Goal: Task Accomplishment & Management: Manage account settings

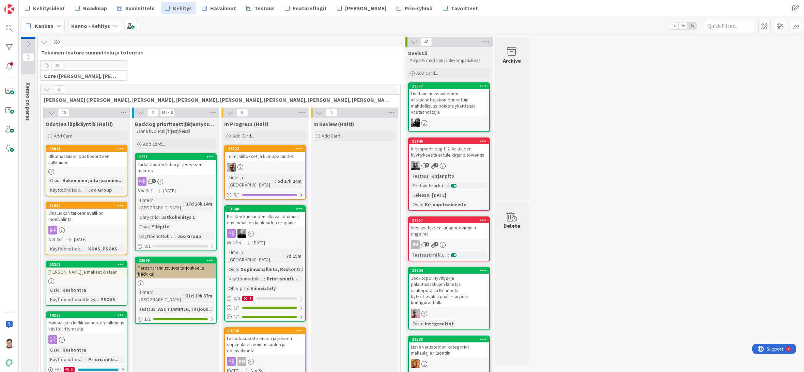
click at [45, 90] on icon at bounding box center [46, 89] width 7 height 7
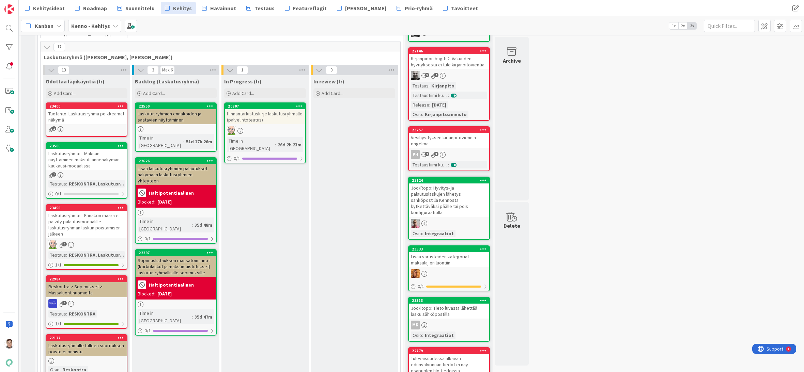
scroll to position [102, 0]
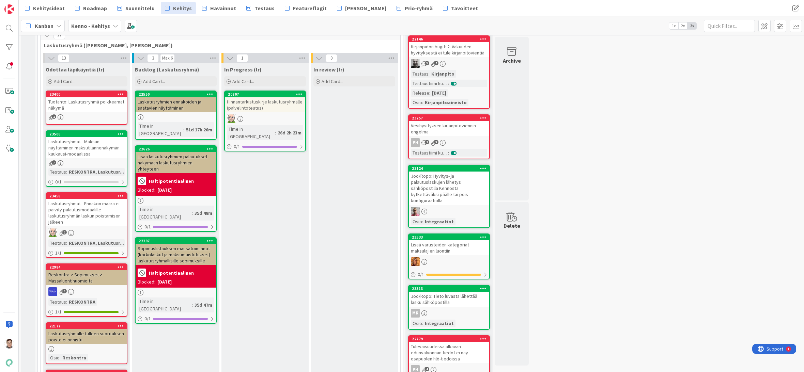
click at [182, 109] on div "Laskutusryhmien ennakoiden ja saatavien näyttäminen" at bounding box center [176, 104] width 80 height 15
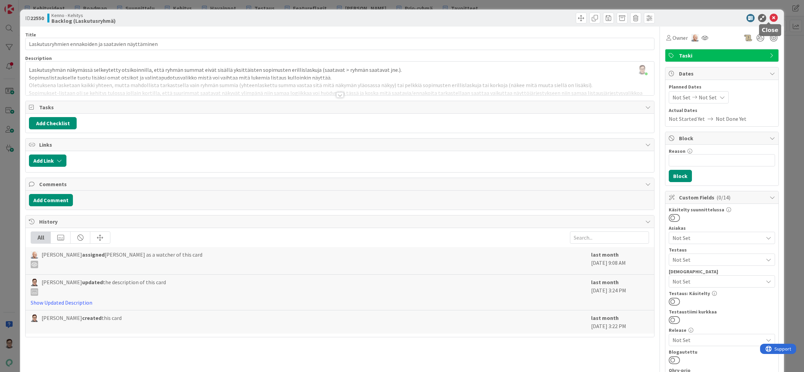
click at [770, 18] on icon at bounding box center [774, 18] width 8 height 8
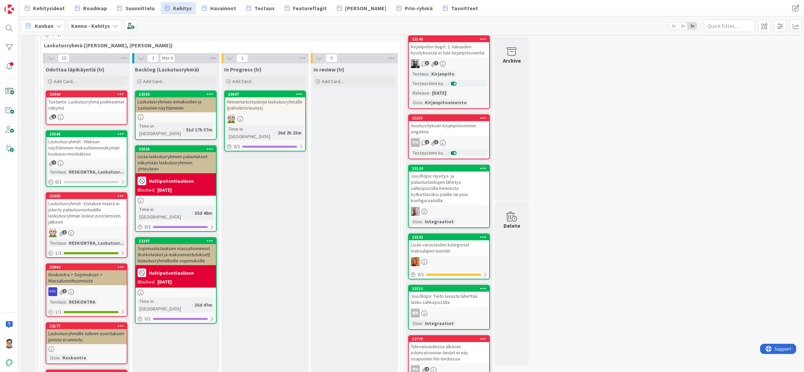
drag, startPoint x: 262, startPoint y: 369, endPoint x: 286, endPoint y: 362, distance: 25.2
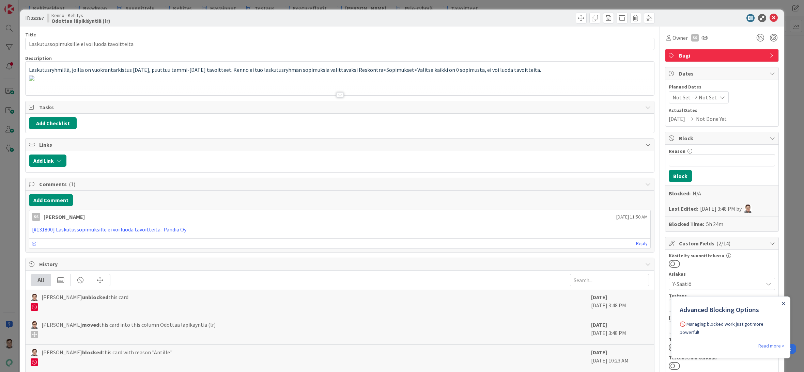
click at [782, 303] on icon "Close Announcement" at bounding box center [783, 303] width 3 height 3
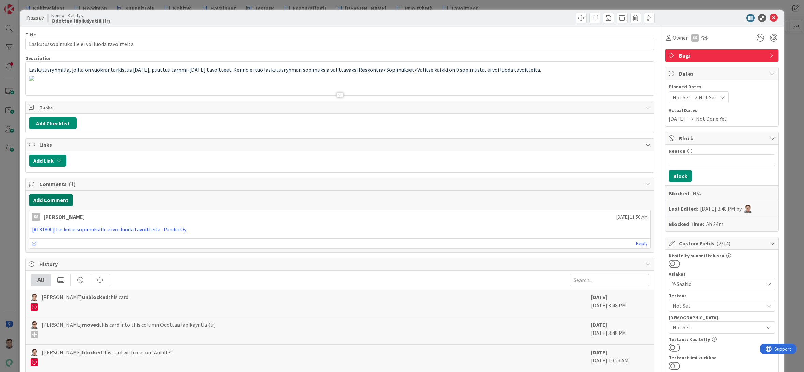
click at [50, 201] on button "Add Comment" at bounding box center [51, 200] width 44 height 12
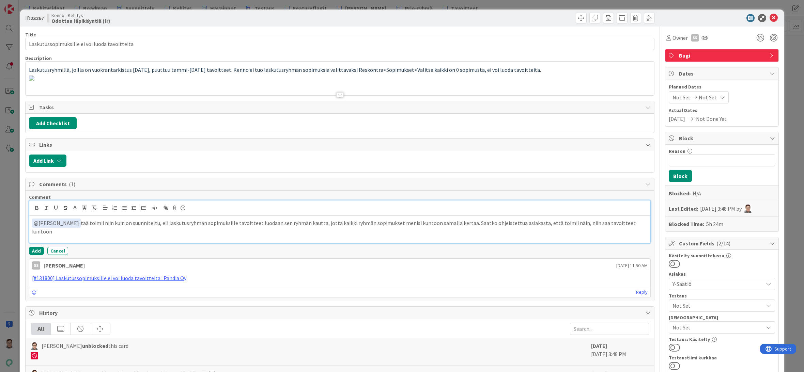
click at [524, 227] on p "﻿ @ Sonja Sainio ﻿ tää toimii niin kuin on suunniteltu, eli laskutusryhmän sopi…" at bounding box center [340, 227] width 616 height 17
click at [630, 224] on p "﻿ @ Sonja Sainio ﻿ tää toimii niin kuin on suunniteltu, eli laskutusryhmän sopi…" at bounding box center [340, 227] width 616 height 17
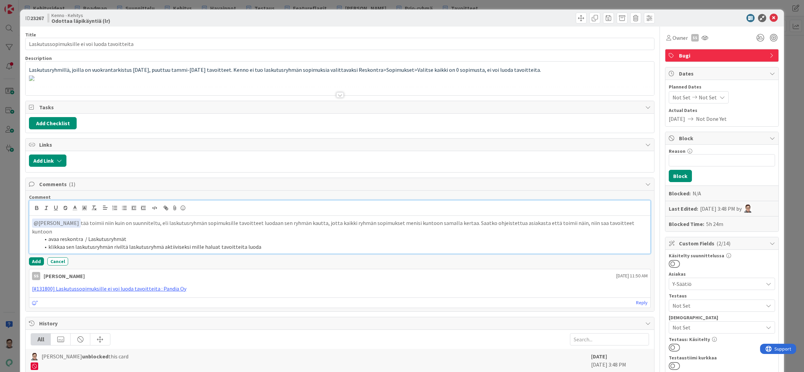
click at [112, 243] on li "klikkaa sen laskutusryhmän riviltä laskutusryhmä aktiiviseksi mille haluat tavo…" at bounding box center [344, 247] width 608 height 8
click at [167, 243] on li "klikkaa sen laskutusryhmän / laskuturyhmien riviltä laskutusryhmä aktiiviseksi …" at bounding box center [344, 247] width 608 height 8
click at [329, 243] on li "klikkaa sen laskutusryhmän / laskuturyhmien riviltä se / ne laskutusryhmä aktii…" at bounding box center [344, 247] width 608 height 8
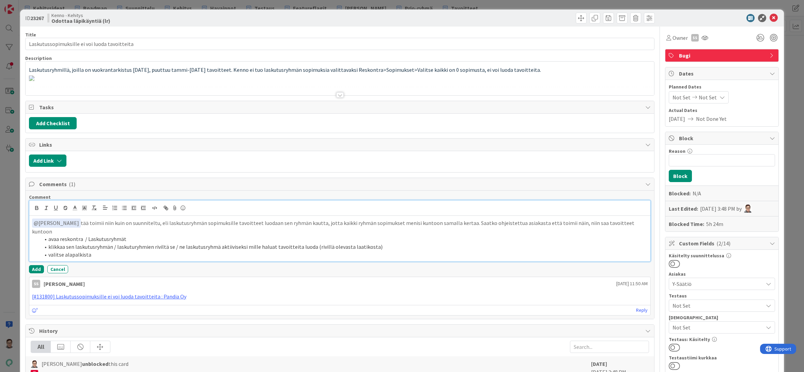
drag, startPoint x: 64, startPoint y: 248, endPoint x: 82, endPoint y: 247, distance: 17.7
click at [64, 251] on li "valitse alapalkista" at bounding box center [344, 255] width 608 height 8
click at [132, 251] on li "valitse avautuvasta alapalkista" at bounding box center [344, 255] width 608 height 8
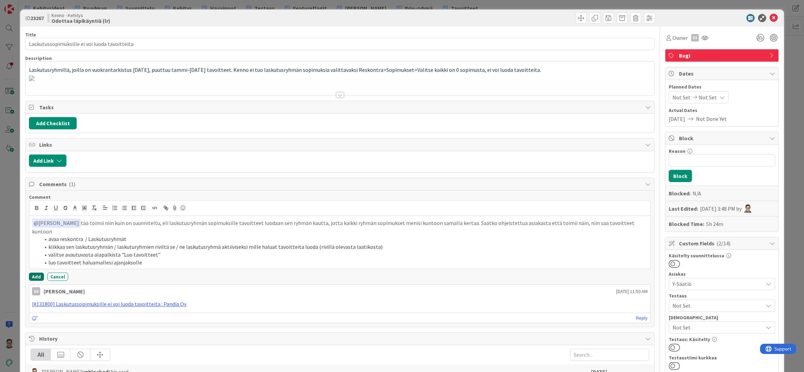
click at [37, 273] on button "Add" at bounding box center [36, 277] width 15 height 8
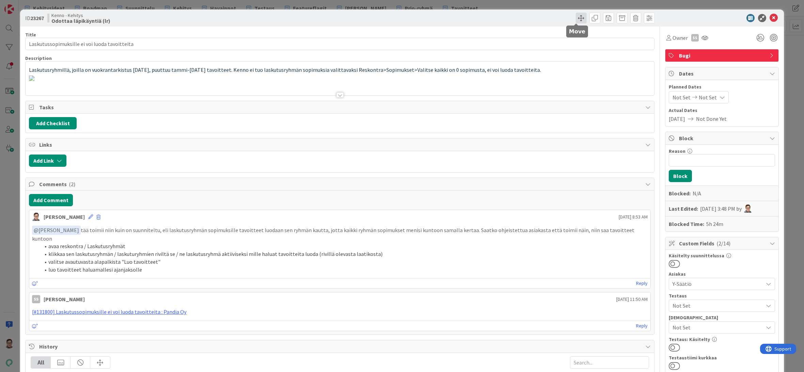
click at [577, 19] on span at bounding box center [581, 18] width 11 height 11
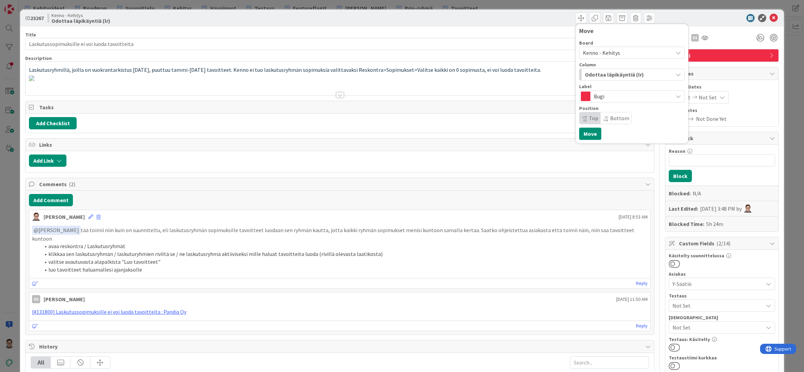
click at [623, 71] on span "Odottaa läpikäyntiä (lr)" at bounding box center [614, 74] width 59 height 9
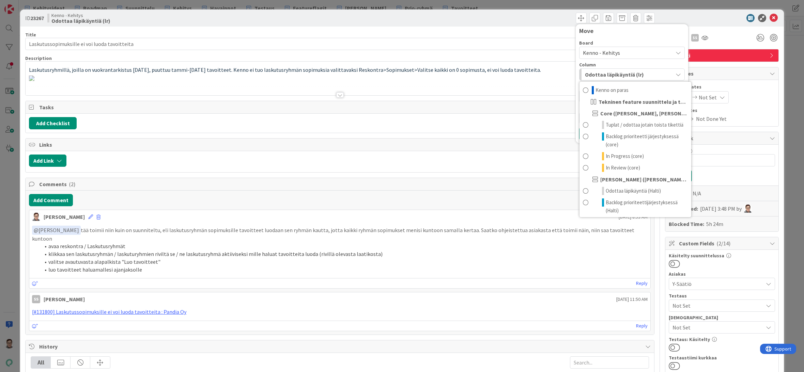
click at [610, 48] on span "Kenno - Kehitys" at bounding box center [626, 53] width 87 height 10
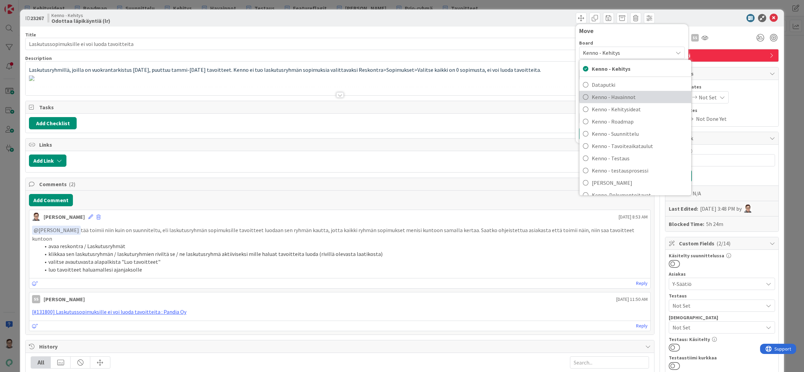
click at [619, 96] on span "Kenno - Havainnot" at bounding box center [640, 97] width 96 height 10
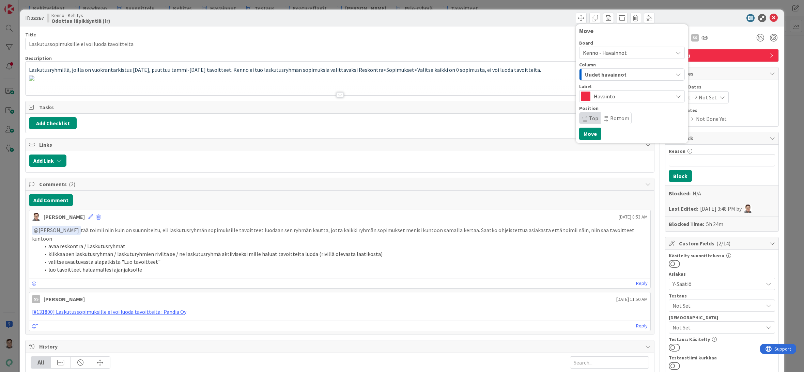
click at [618, 73] on span "Uudet havainnot" at bounding box center [606, 74] width 42 height 9
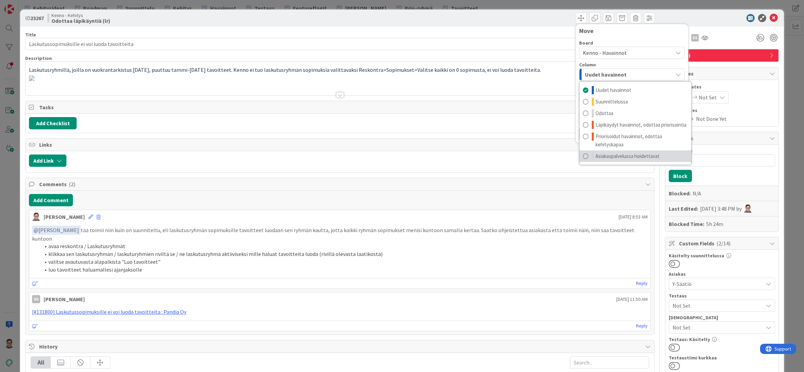
click at [616, 156] on span "Asiakaspalvelussa hoidettavat" at bounding box center [628, 156] width 64 height 8
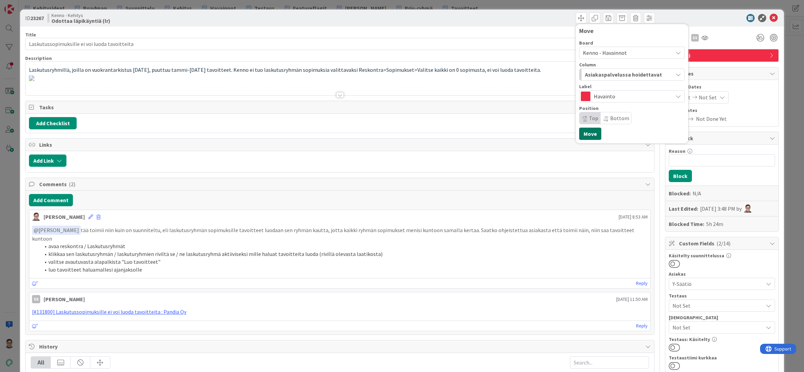
click at [585, 135] on button "Move" at bounding box center [590, 134] width 22 height 12
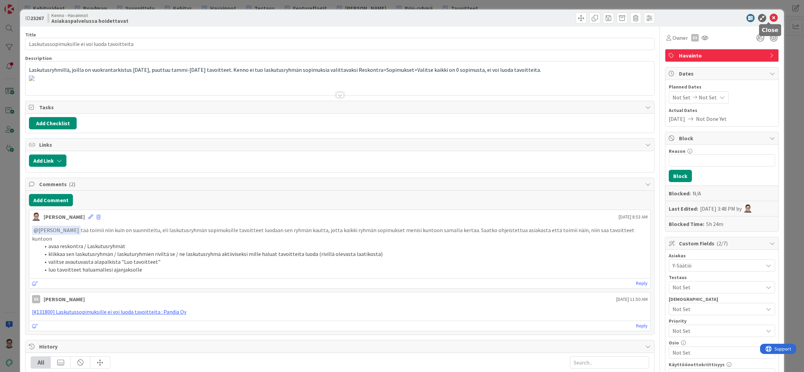
click at [771, 17] on icon at bounding box center [774, 18] width 8 height 8
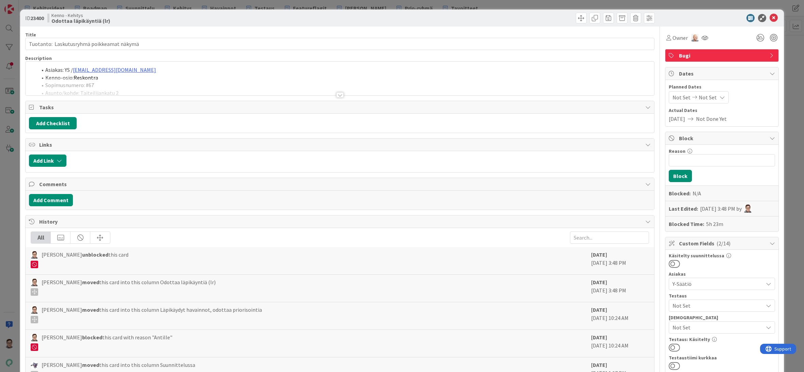
click at [339, 94] on div at bounding box center [339, 94] width 7 height 5
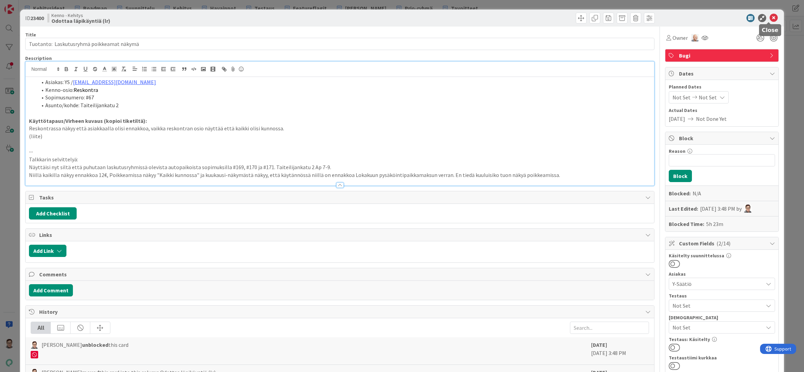
click at [770, 19] on icon at bounding box center [774, 18] width 8 height 8
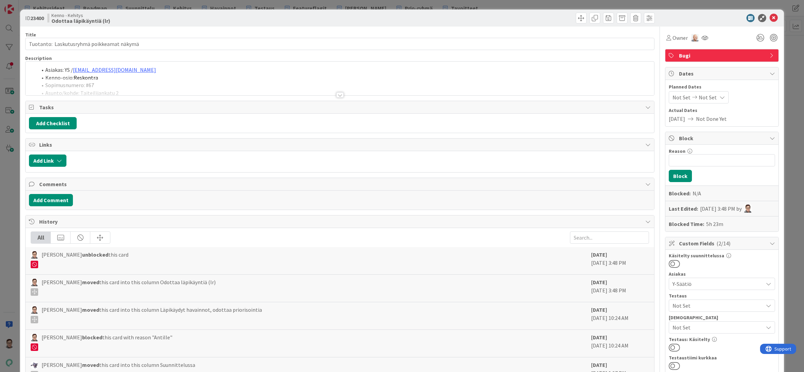
click at [340, 95] on div at bounding box center [339, 94] width 7 height 5
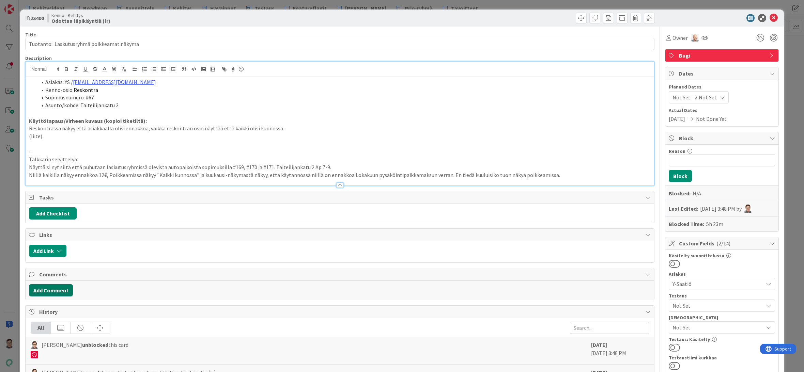
click at [46, 291] on button "Add Comment" at bounding box center [51, 291] width 44 height 12
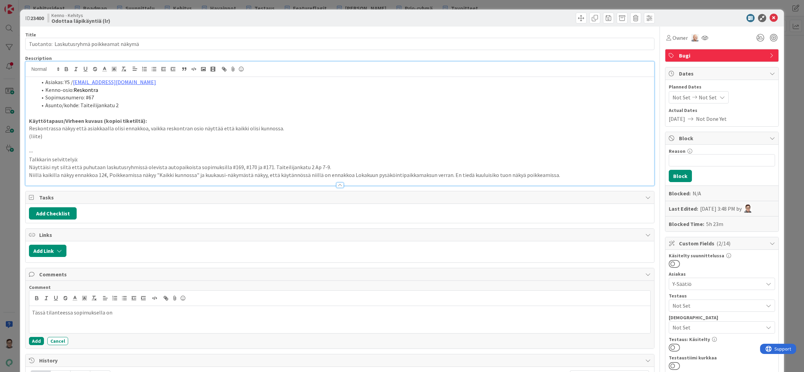
click at [124, 312] on p "Tässä tilanteessa sopimuksella on" at bounding box center [340, 313] width 616 height 8
drag, startPoint x: 117, startPoint y: 313, endPoint x: 32, endPoint y: 314, distance: 85.2
click at [32, 314] on p "Tässä tilanteessa sopimuksella on" at bounding box center [340, 313] width 616 height 8
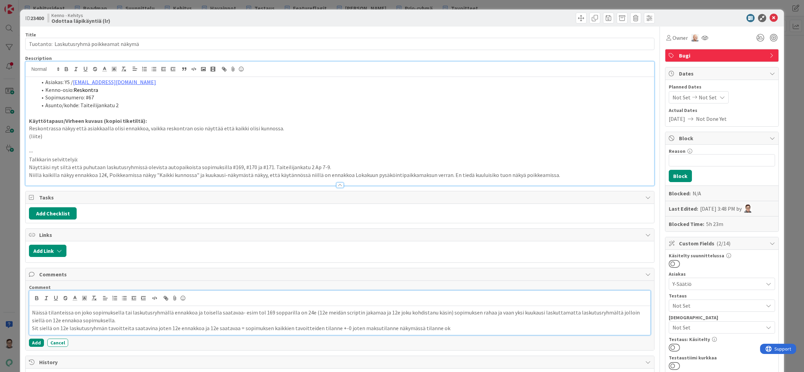
click at [241, 312] on p "Näissä tilanteissa on joko sopimuksella tai laskutusryhmällä ennakkoa ja toisel…" at bounding box center [340, 316] width 616 height 15
click at [256, 312] on p "Näissä tilanteissa on joko sopimuksella tai laskutusryhmällä ennakkoa ja toisel…" at bounding box center [340, 316] width 616 height 15
click at [314, 314] on p "Näissä tilanteissa on joko sopimuksella tai laskutusryhmällä ennakkoa ja toisel…" at bounding box center [340, 316] width 616 height 15
click at [306, 313] on p "Näissä tilanteissa on joko sopimuksella tai laskutusryhmällä ennakkoa ja toisel…" at bounding box center [340, 316] width 616 height 15
click at [317, 312] on p "Näissä tilanteissa on joko sopimuksella tai laskutusryhmällä ennakkoa ja toisel…" at bounding box center [340, 316] width 616 height 15
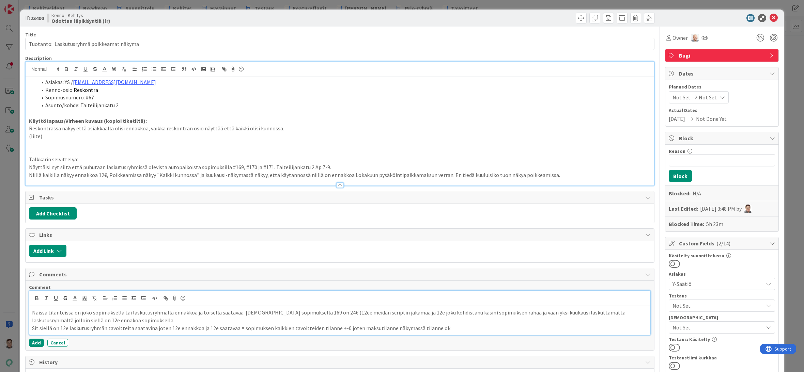
click at [391, 313] on p "Näissä tilanteissa on joko sopimuksella tai laskutusryhmällä ennakkoa ja toisel…" at bounding box center [340, 316] width 616 height 15
drag, startPoint x: 406, startPoint y: 312, endPoint x: 432, endPoint y: 312, distance: 25.9
click at [432, 312] on p "Näissä tilanteissa on joko sopimuksella tai laskutusryhmällä ennakkoa ja toisel…" at bounding box center [340, 316] width 616 height 15
click at [615, 311] on p "Näissä tilanteissa on joko sopimuksella tai laskutusryhmällä ennakkoa ja toisel…" at bounding box center [340, 316] width 616 height 15
click at [60, 320] on p "Näissä tilanteissa on joko sopimuksella tai laskutusryhmällä ennakkoa ja toisel…" at bounding box center [340, 316] width 616 height 15
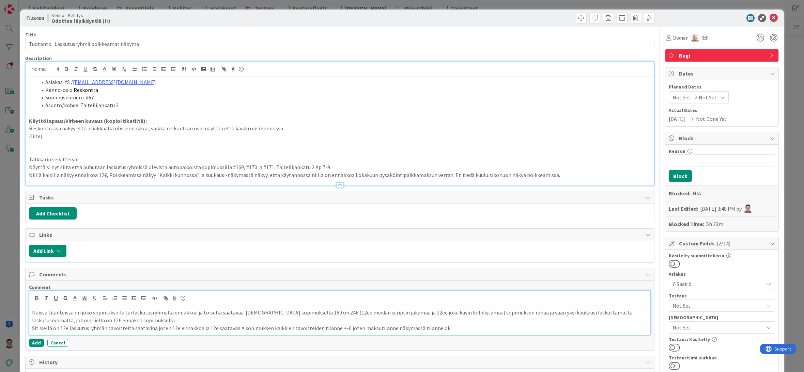
click at [121, 322] on p "Näissä tilanteissa on joko sopimuksella tai laskutusryhmällä ennakkoa ja toisel…" at bounding box center [340, 316] width 616 height 15
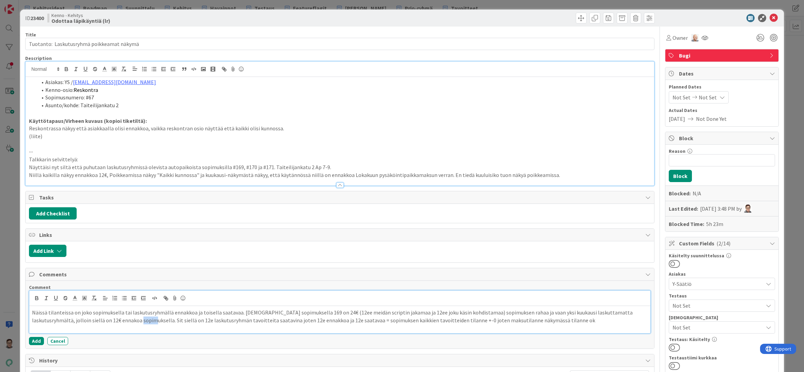
drag, startPoint x: 123, startPoint y: 321, endPoint x: 114, endPoint y: 320, distance: 8.9
click at [114, 320] on p "Näissä tilanteissa on joko sopimuksella tai laskutusryhmällä ennakkoa ja toisel…" at bounding box center [340, 316] width 616 height 15
click at [159, 321] on p "Näissä tilanteissa on joko sopimuksella tai laskutusryhmällä ennakkoa ja toisel…" at bounding box center [340, 316] width 616 height 15
drag, startPoint x: 243, startPoint y: 321, endPoint x: 256, endPoint y: 323, distance: 13.5
click at [243, 321] on p "Näissä tilanteissa on joko sopimuksella tai laskutusryhmällä ennakkoa ja toisel…" at bounding box center [340, 316] width 616 height 15
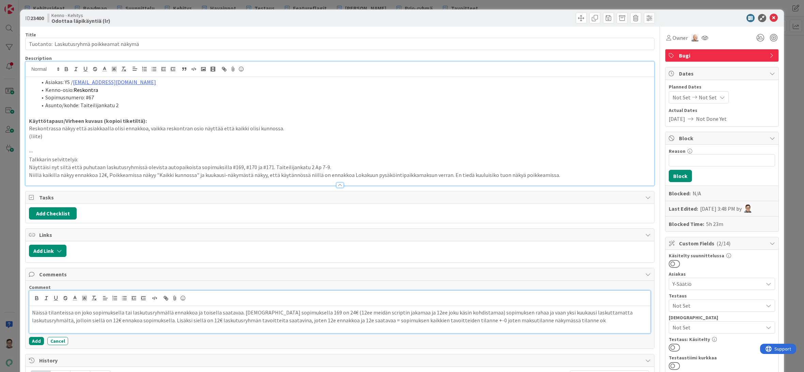
click at [266, 323] on p "Näissä tilanteissa on joko sopimuksella tai laskutusryhmällä ennakkoa ja toisel…" at bounding box center [340, 316] width 616 height 15
drag, startPoint x: 305, startPoint y: 321, endPoint x: 317, endPoint y: 321, distance: 11.9
click at [305, 321] on p "Näissä tilanteissa on joko sopimuksella tai laskutusryhmällä ennakkoa ja toisel…" at bounding box center [340, 316] width 616 height 15
click at [534, 323] on p "Näissä tilanteissa on joko sopimuksella tai laskutusryhmällä ennakkoa ja toisel…" at bounding box center [340, 316] width 616 height 15
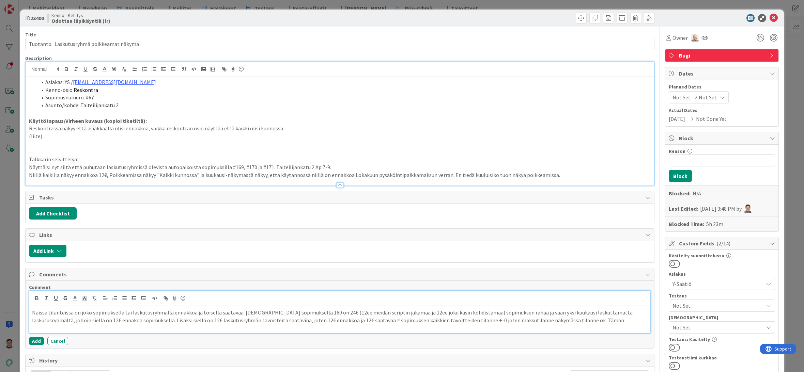
click at [550, 321] on p "Näissä tilanteissa on joko sopimuksella tai laskutusryhmällä ennakkoa ja toisel…" at bounding box center [340, 316] width 616 height 15
click at [176, 328] on p "Näissä tilanteissa on joko sopimuksella tai laskutusryhmällä ennakkoa ja toisel…" at bounding box center [340, 320] width 616 height 23
drag, startPoint x: 459, startPoint y: 332, endPoint x: 191, endPoint y: 332, distance: 267.1
click at [191, 332] on p "Näissä tilanteissa on joko sopimuksella tai laskutusryhmällä ennakkoa ja toisel…" at bounding box center [340, 320] width 616 height 23
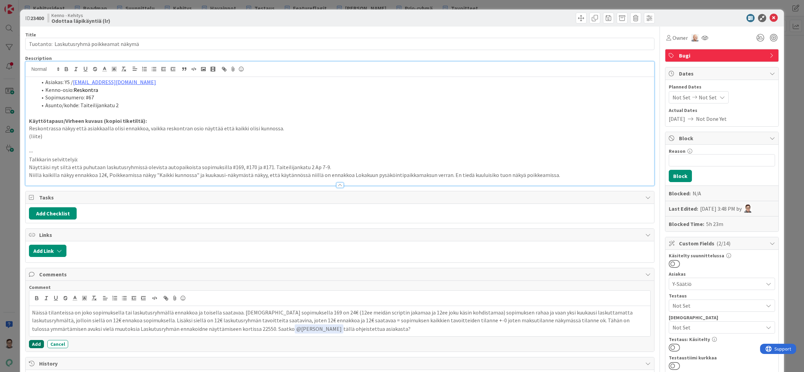
click at [33, 345] on button "Add" at bounding box center [36, 344] width 15 height 8
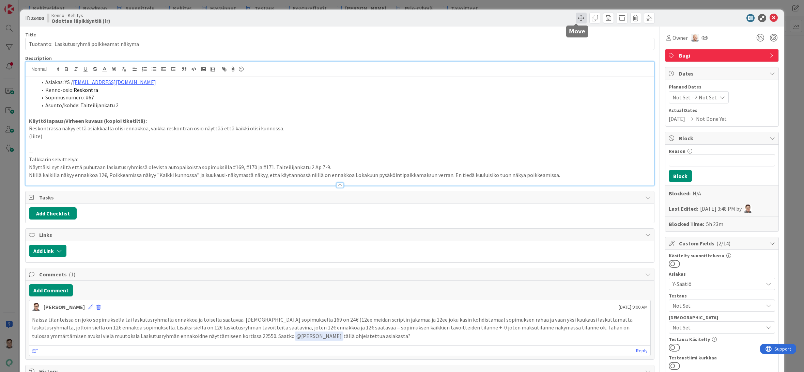
click at [576, 19] on span at bounding box center [581, 18] width 11 height 11
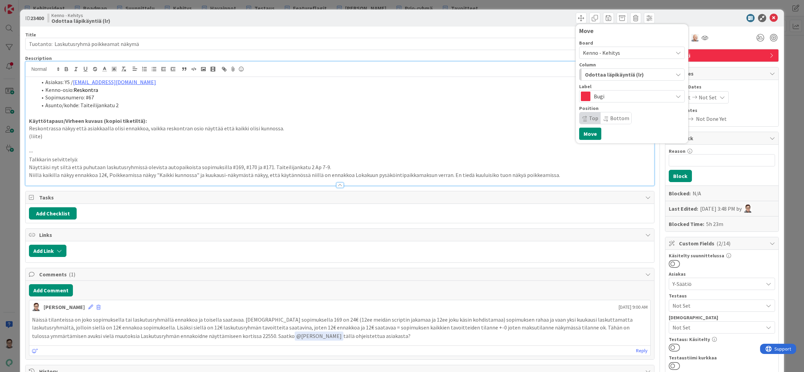
click at [611, 53] on span "Kenno - Kehitys" at bounding box center [601, 52] width 37 height 7
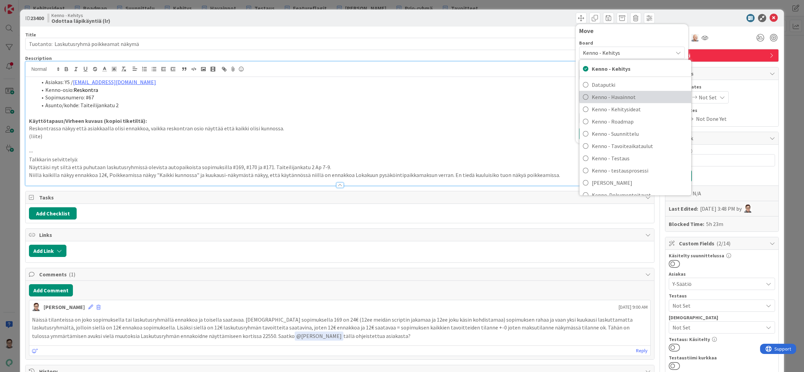
click at [617, 99] on span "Kenno - Havainnot" at bounding box center [640, 97] width 96 height 10
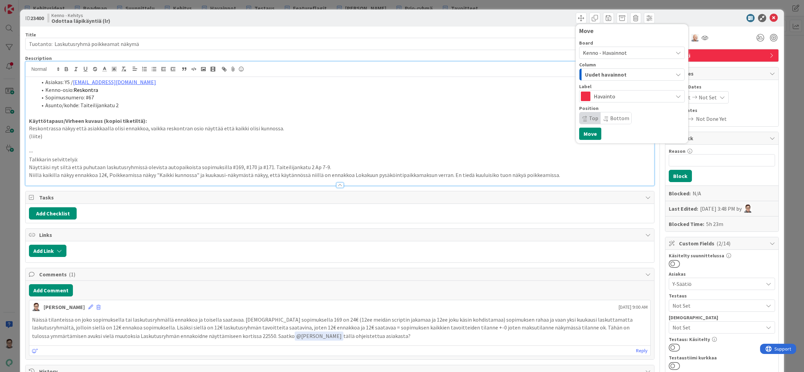
click at [608, 74] on span "Uudet havainnot" at bounding box center [606, 74] width 42 height 9
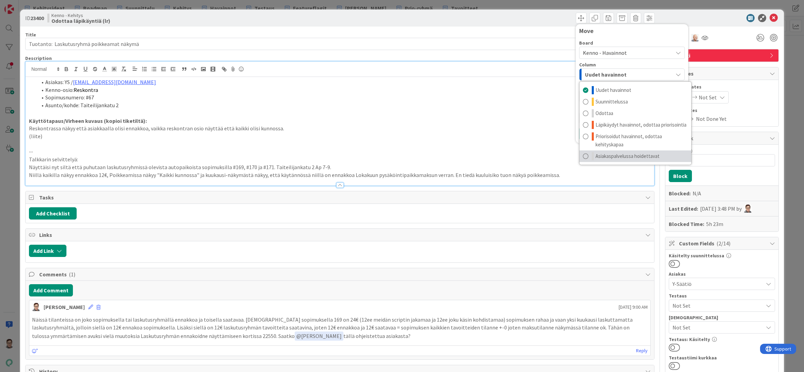
click at [612, 157] on span "Asiakaspalvelussa hoidettavat" at bounding box center [628, 156] width 64 height 8
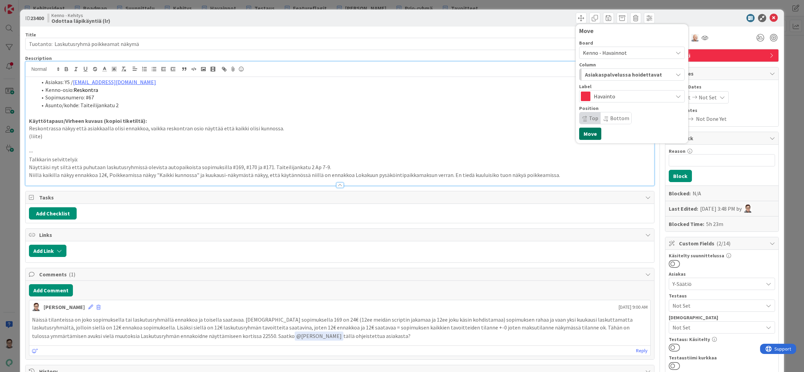
click at [587, 134] on button "Move" at bounding box center [590, 134] width 22 height 12
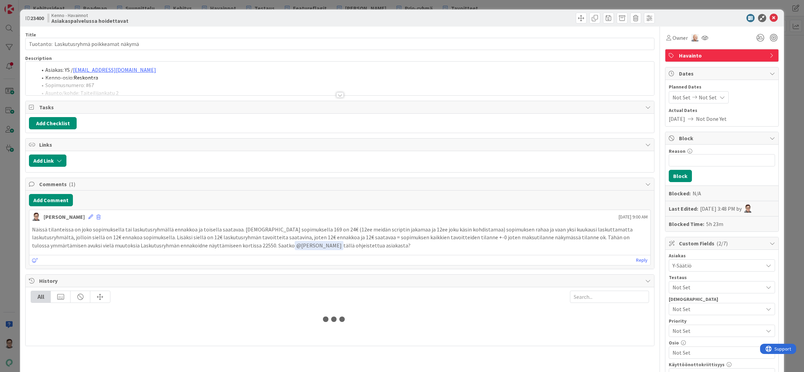
click at [770, 18] on icon at bounding box center [774, 18] width 8 height 8
